Goal: Task Accomplishment & Management: Complete application form

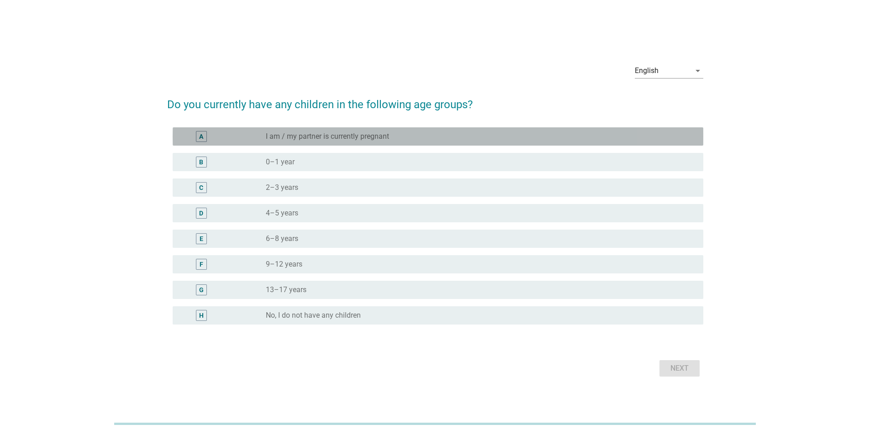
click at [446, 140] on div "radio_button_unchecked I am / my partner is currently pregnant" at bounding box center [477, 136] width 423 height 9
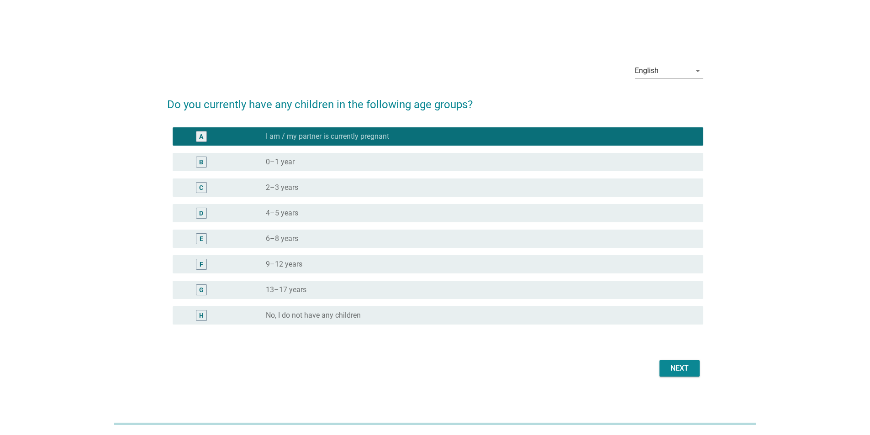
click at [630, 314] on div "radio_button_unchecked No, I do not have any children" at bounding box center [477, 315] width 423 height 9
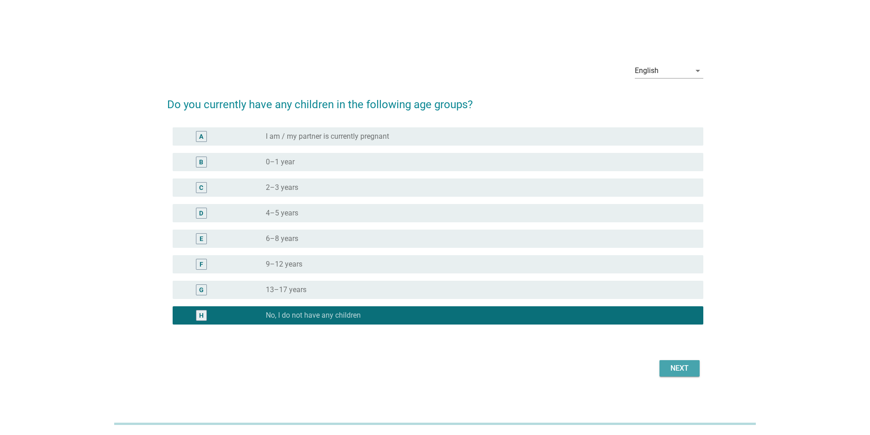
click at [678, 370] on div "Next" at bounding box center [680, 368] width 26 height 11
